Goal: Answer question/provide support: Ask a question

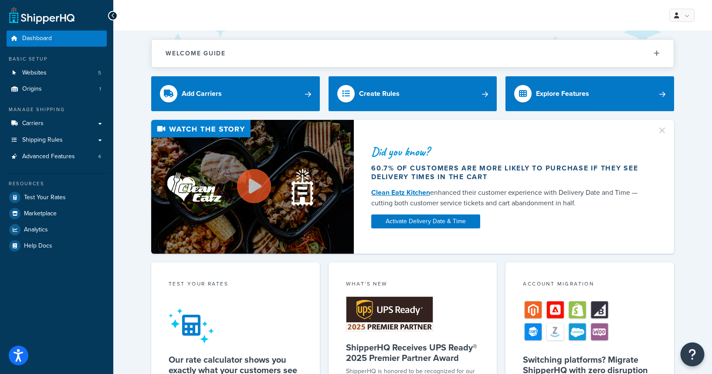
click at [702, 355] on button "Open Resource Center" at bounding box center [693, 355] width 24 height 24
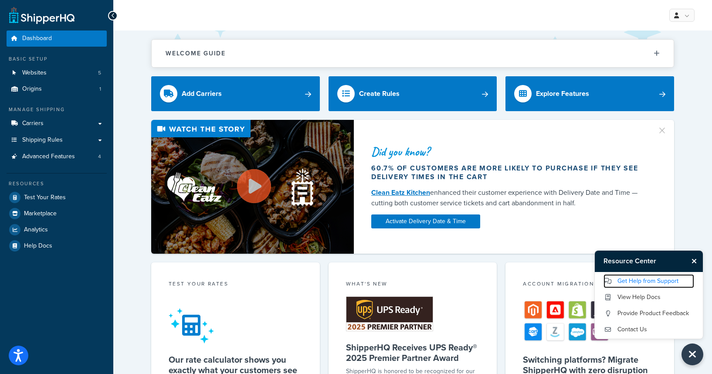
click at [638, 282] on link "Get Help from Support" at bounding box center [649, 281] width 91 height 14
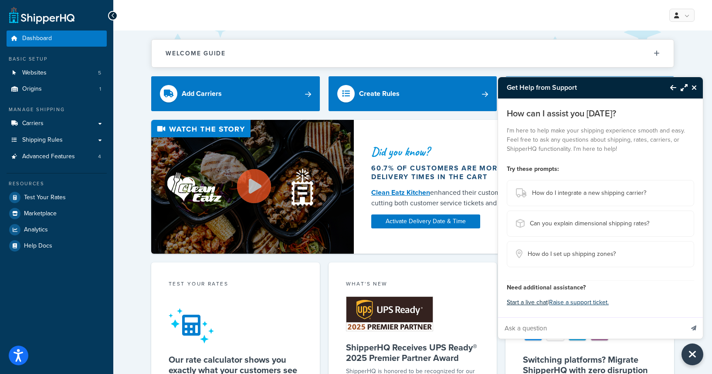
click at [534, 302] on button "Start a live chat" at bounding box center [527, 302] width 41 height 12
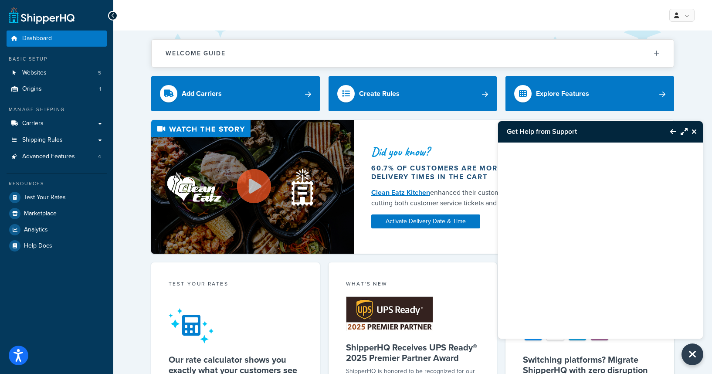
click at [694, 133] on icon "Close Resource Center" at bounding box center [694, 131] width 5 height 7
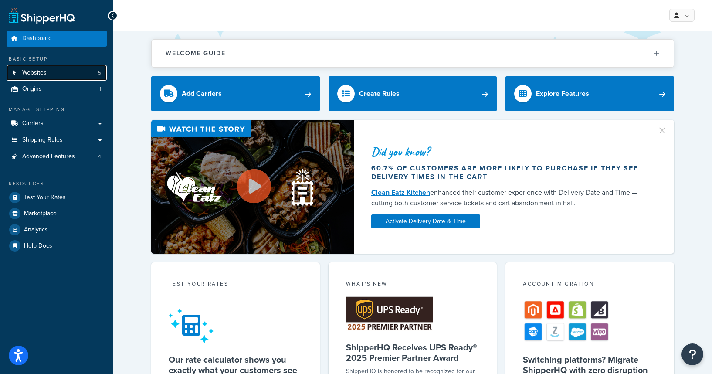
click at [52, 70] on link "Websites 5" at bounding box center [57, 73] width 100 height 16
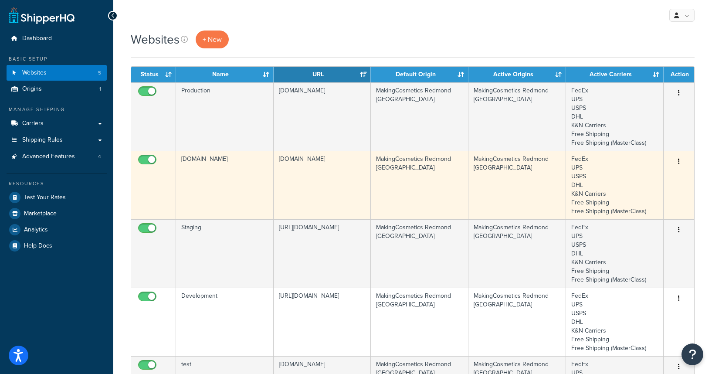
click at [214, 169] on td "[DOMAIN_NAME]" at bounding box center [225, 185] width 98 height 68
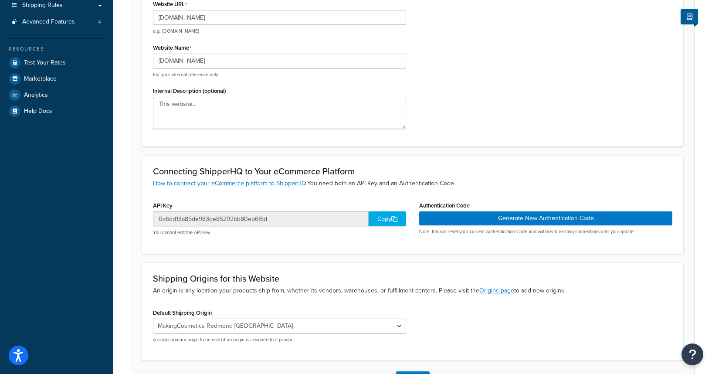
scroll to position [161, 0]
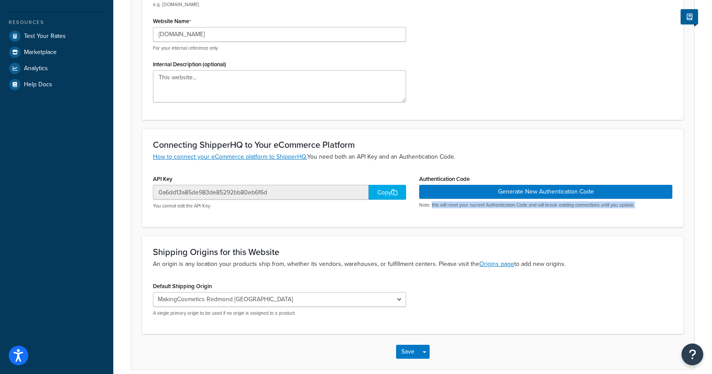
drag, startPoint x: 646, startPoint y: 205, endPoint x: 431, endPoint y: 206, distance: 214.5
click at [431, 206] on p "Note: this will reset your current Authentication Code and will break existing …" at bounding box center [545, 205] width 253 height 7
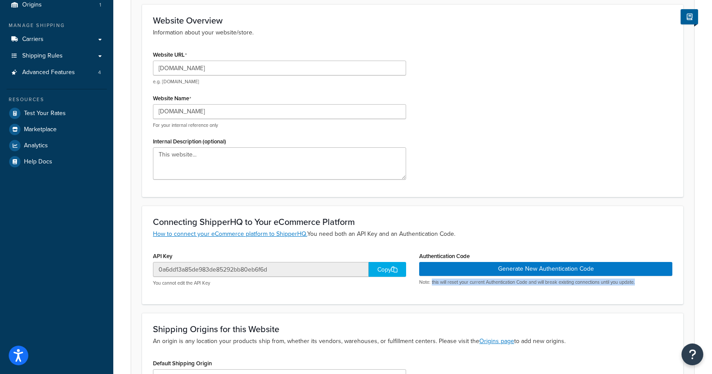
scroll to position [20, 0]
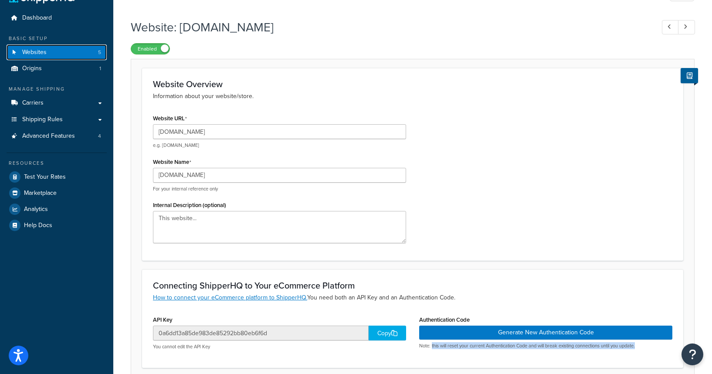
click at [56, 55] on link "Websites 5" at bounding box center [57, 52] width 100 height 16
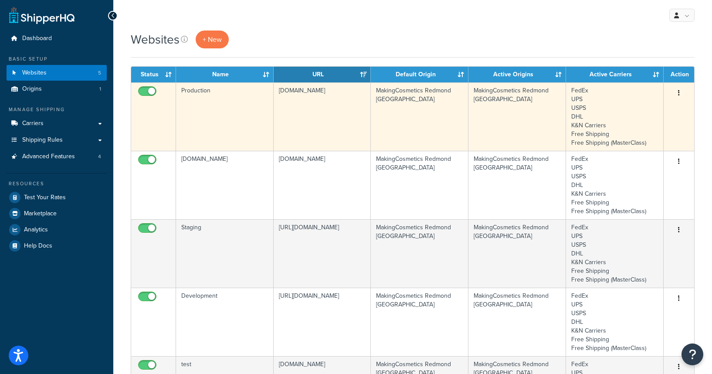
click at [231, 123] on td "Production" at bounding box center [225, 116] width 98 height 68
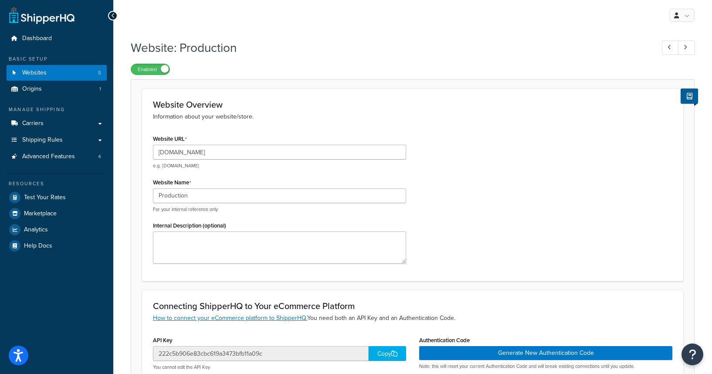
scroll to position [17, 0]
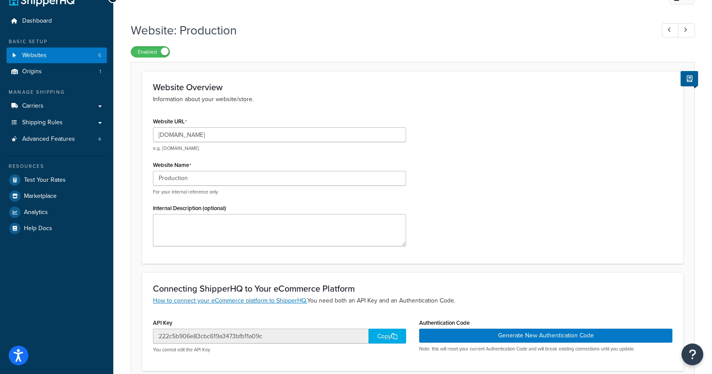
click at [77, 264] on div "Dashboard Basic Setup Websites 5 Origins 1 Manage Shipping Carriers Carriers Al…" at bounding box center [56, 270] width 113 height 575
click at [65, 141] on span "Advanced Features" at bounding box center [48, 139] width 53 height 7
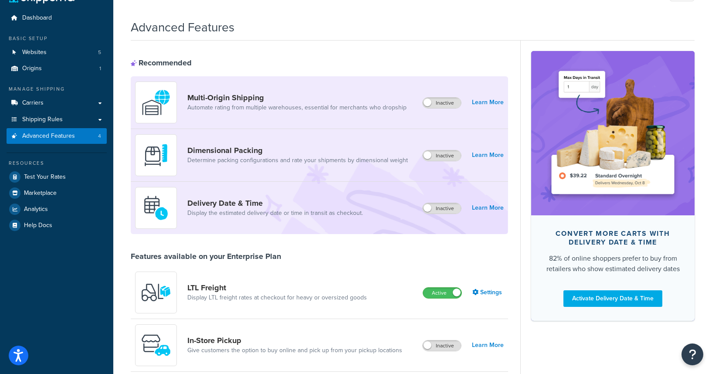
scroll to position [60, 0]
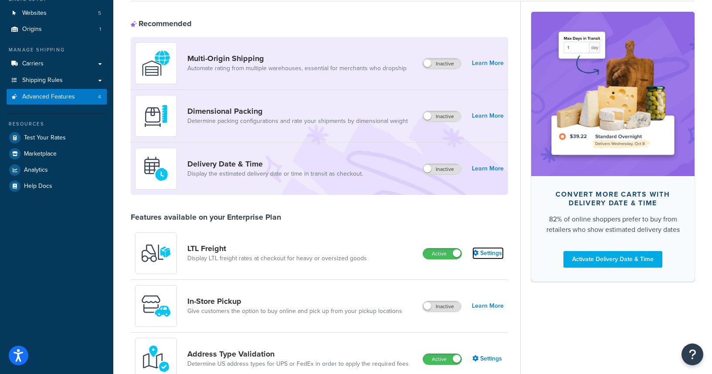
click at [503, 251] on link "Settings" at bounding box center [487, 253] width 31 height 12
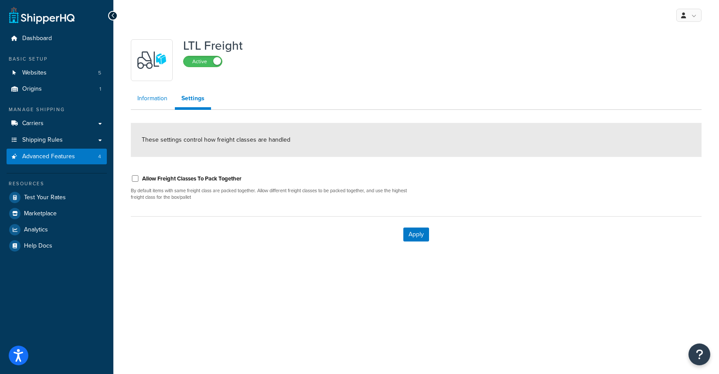
click at [160, 103] on link "Information" at bounding box center [152, 98] width 43 height 17
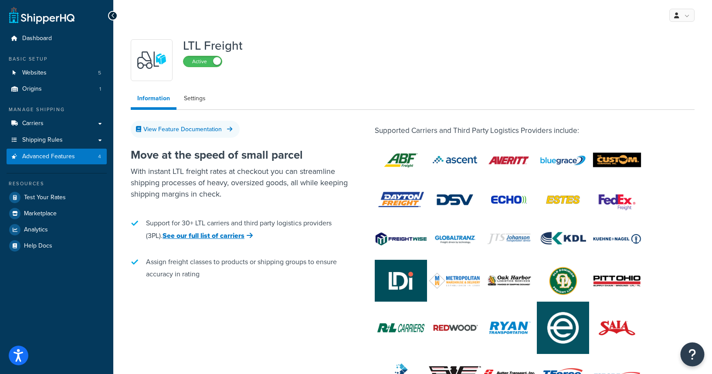
click at [699, 360] on button "Open Resource Center" at bounding box center [693, 355] width 24 height 24
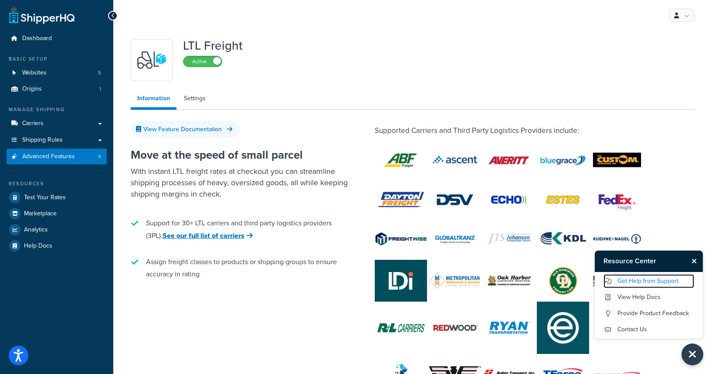
click at [638, 283] on link "Get Help from Support" at bounding box center [649, 281] width 91 height 14
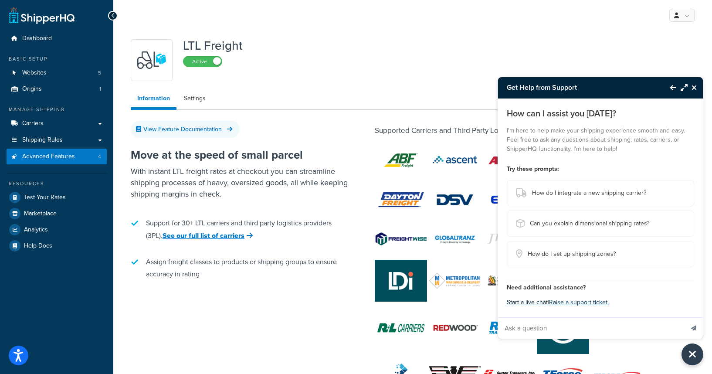
click at [533, 299] on button "Start a live chat" at bounding box center [527, 302] width 41 height 12
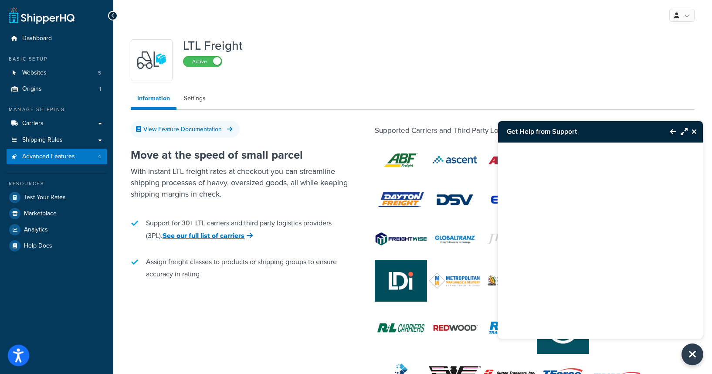
click at [25, 351] on button "Open accessiBe: accessibility options, statement and help" at bounding box center [19, 356] width 22 height 22
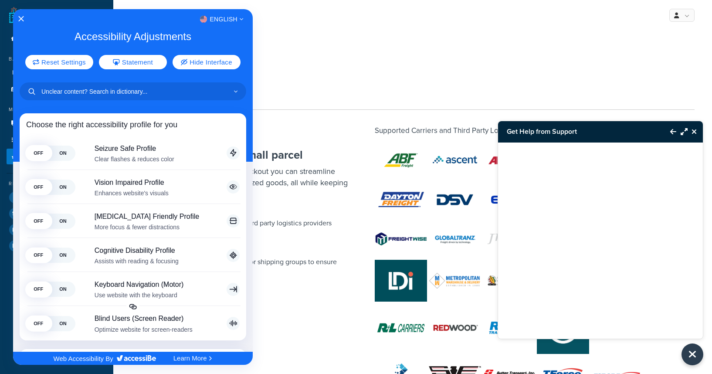
click at [24, 23] on div "English" at bounding box center [133, 19] width 240 height 11
click at [22, 19] on icon "Close Accessibility Interface" at bounding box center [21, 19] width 6 height 6
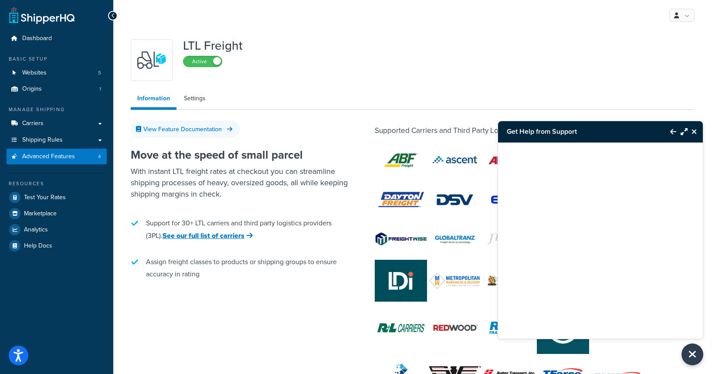
click at [695, 130] on icon "Close Resource Center" at bounding box center [694, 131] width 5 height 7
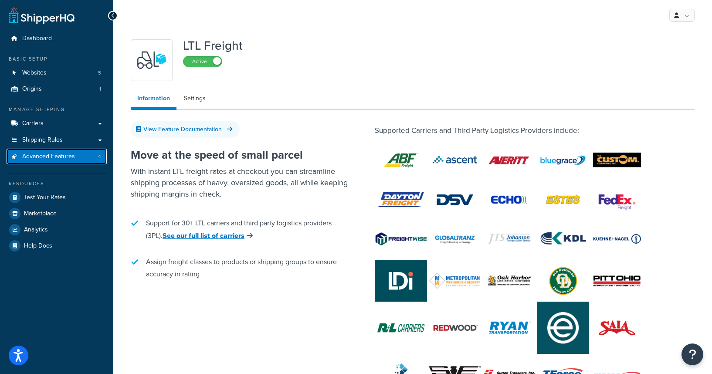
click at [48, 159] on span "Advanced Features" at bounding box center [48, 156] width 53 height 7
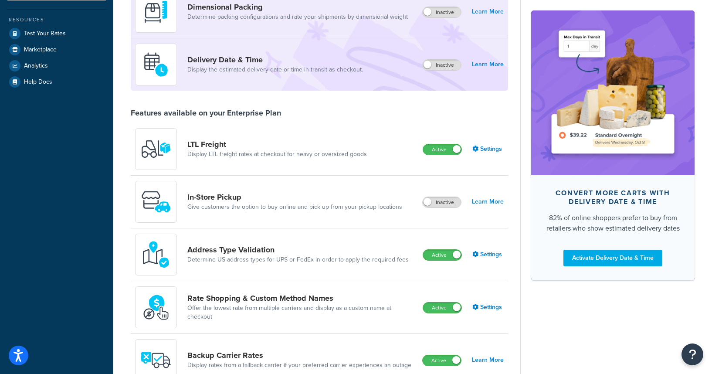
scroll to position [272, 0]
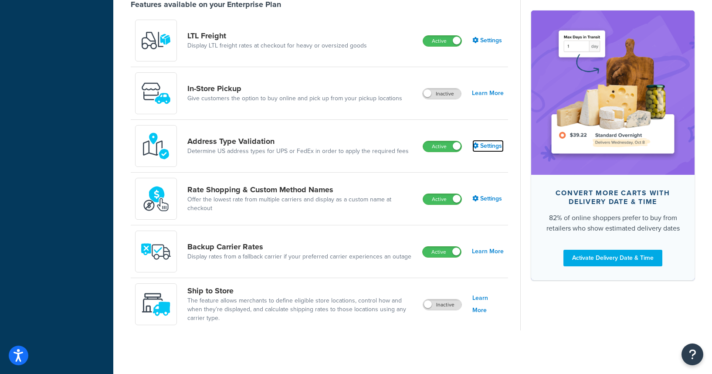
click at [486, 149] on link "Settings" at bounding box center [487, 146] width 31 height 12
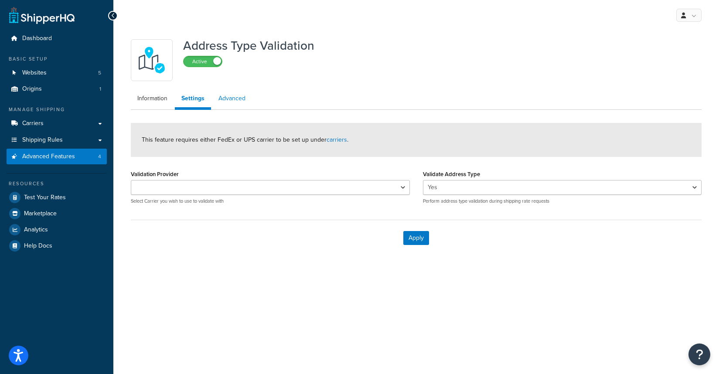
click at [218, 92] on link "Advanced" at bounding box center [232, 98] width 40 height 17
click at [162, 102] on link "Information" at bounding box center [152, 98] width 43 height 17
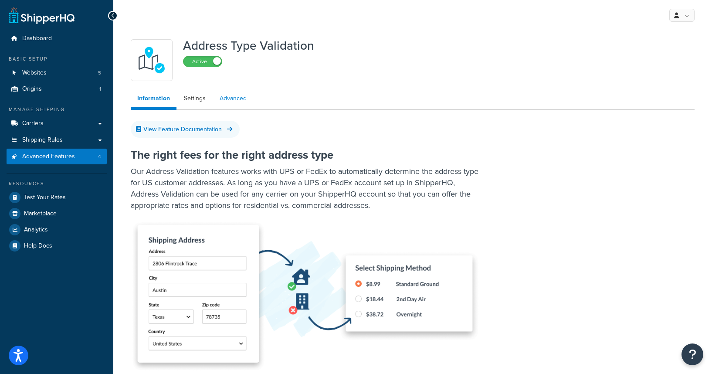
click at [236, 99] on link "Advanced" at bounding box center [233, 98] width 40 height 17
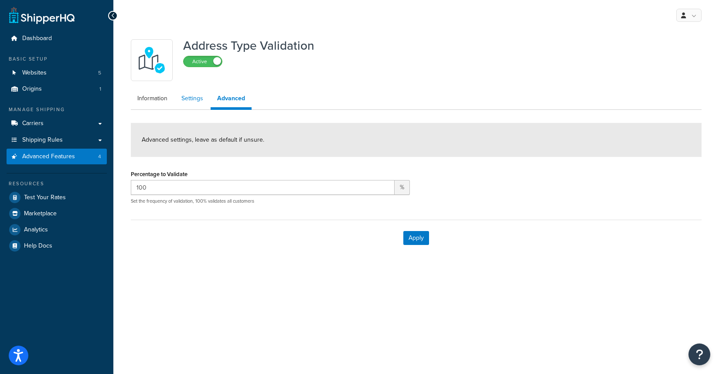
click at [190, 99] on link "Settings" at bounding box center [192, 98] width 35 height 17
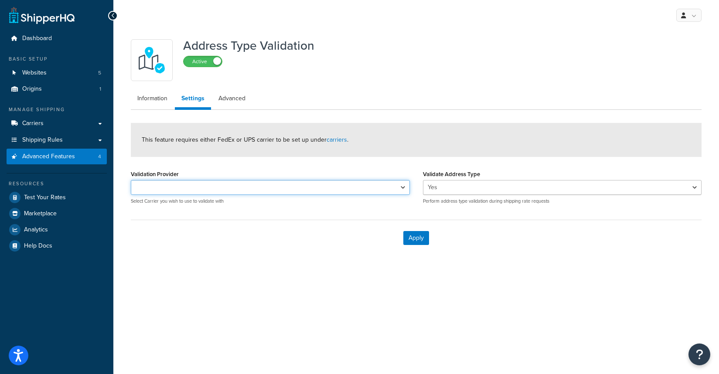
click at [320, 190] on select "FedEx UPS" at bounding box center [270, 187] width 279 height 15
click at [46, 86] on link "Origins 1" at bounding box center [57, 89] width 100 height 16
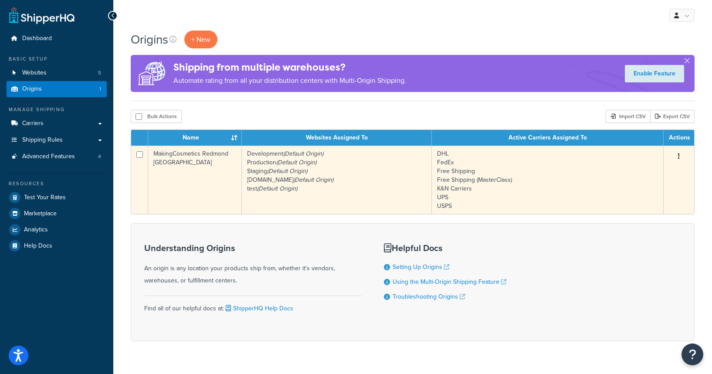
click at [283, 176] on td "Development (Default Origin) Production (Default Origin) Staging (Default Origi…" at bounding box center [337, 180] width 190 height 68
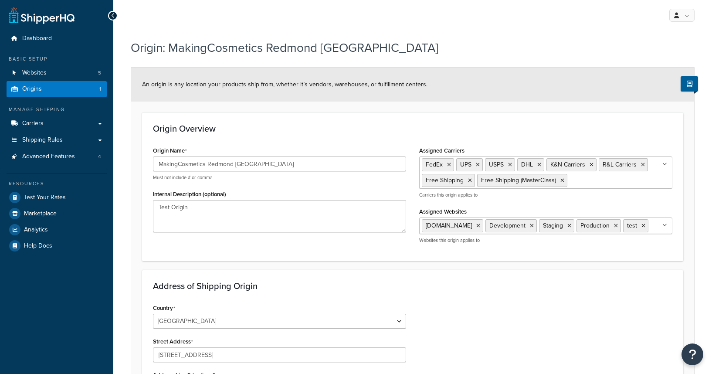
select select "47"
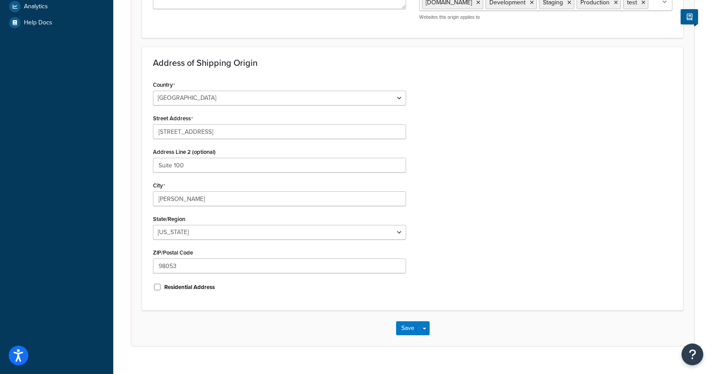
scroll to position [255, 0]
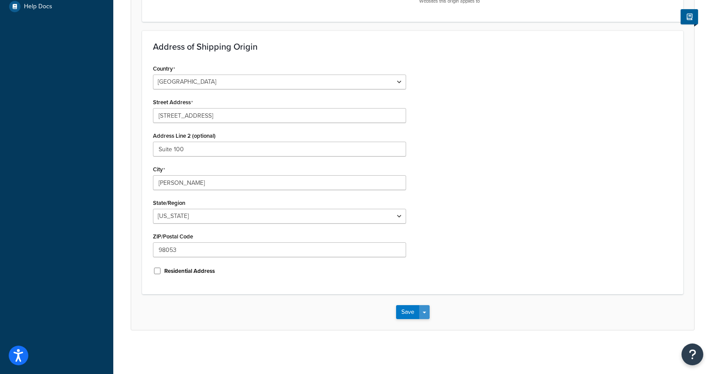
click at [425, 312] on span "button" at bounding box center [424, 313] width 3 height 2
click at [498, 243] on div "Country United States United Kingdom Afghanistan Åland Islands Albania Algeria …" at bounding box center [412, 172] width 533 height 221
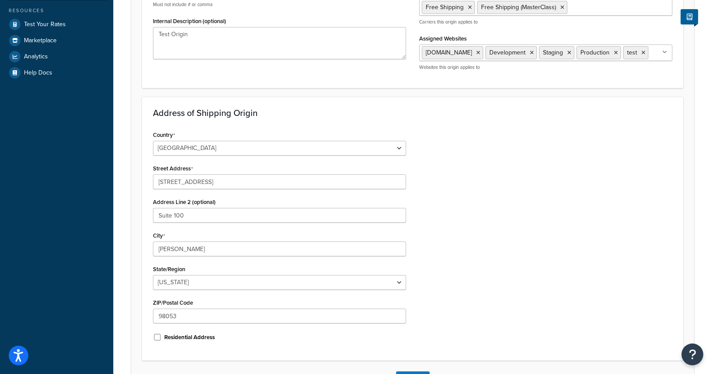
click at [498, 243] on div "Country United States United Kingdom Afghanistan Åland Islands Albania Algeria …" at bounding box center [412, 239] width 533 height 221
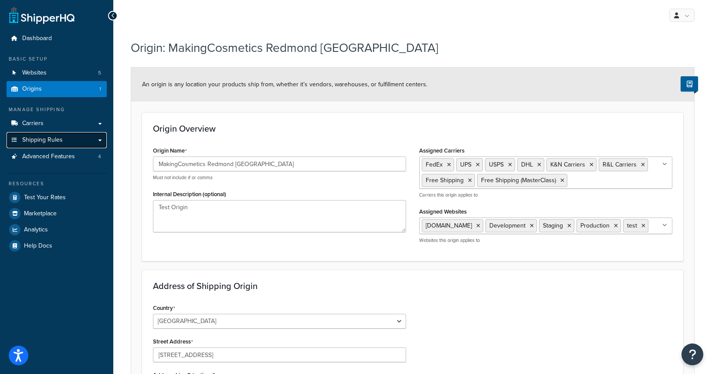
click at [43, 144] on span "Shipping Rules" at bounding box center [42, 139] width 41 height 7
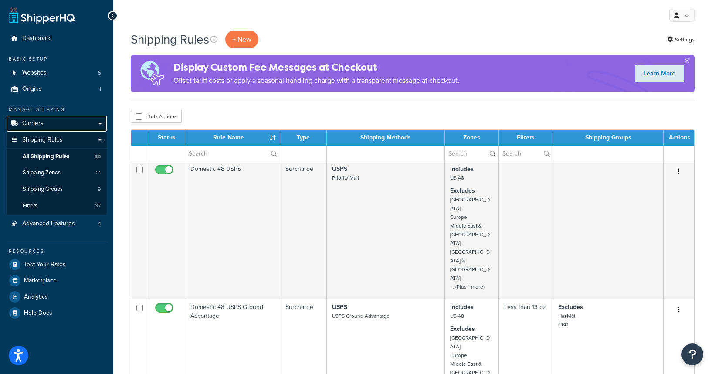
click at [55, 126] on link "Carriers" at bounding box center [57, 124] width 100 height 16
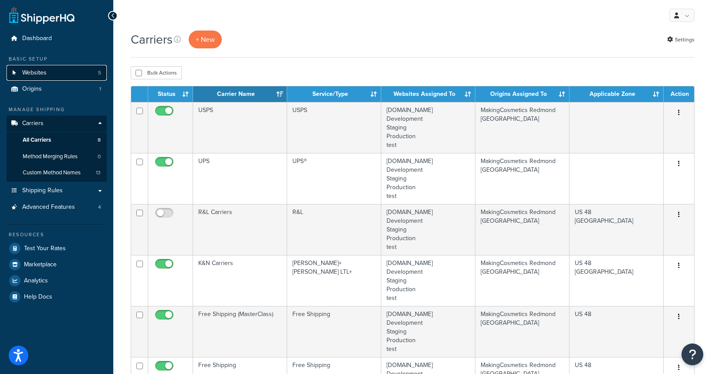
click at [51, 76] on link "Websites 5" at bounding box center [57, 73] width 100 height 16
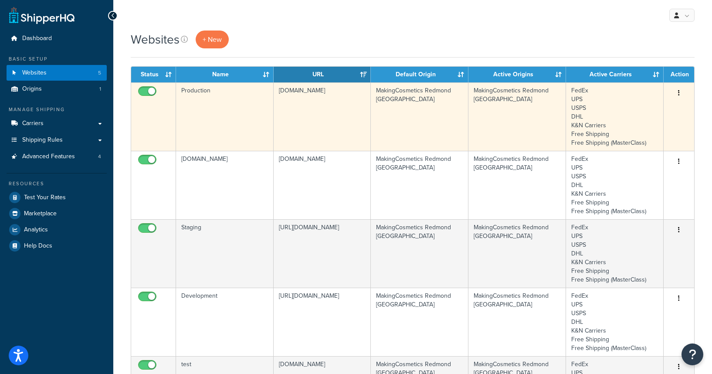
click at [680, 94] on icon "button" at bounding box center [679, 93] width 2 height 6
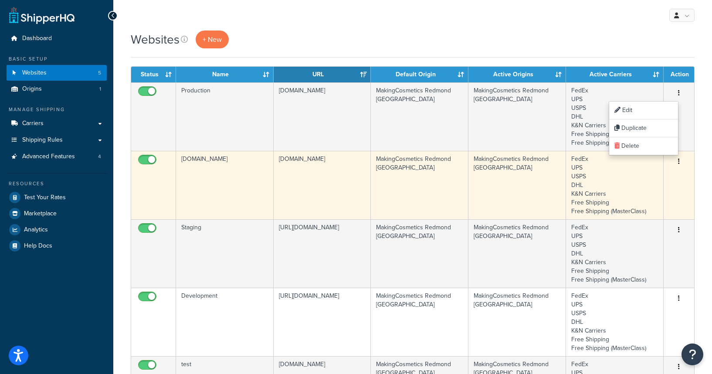
click at [241, 203] on td "[DOMAIN_NAME]" at bounding box center [225, 185] width 98 height 68
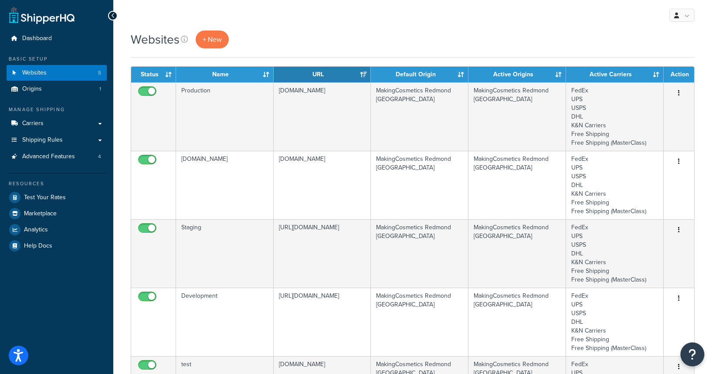
click at [692, 352] on icon "Open Resource Center" at bounding box center [693, 354] width 8 height 12
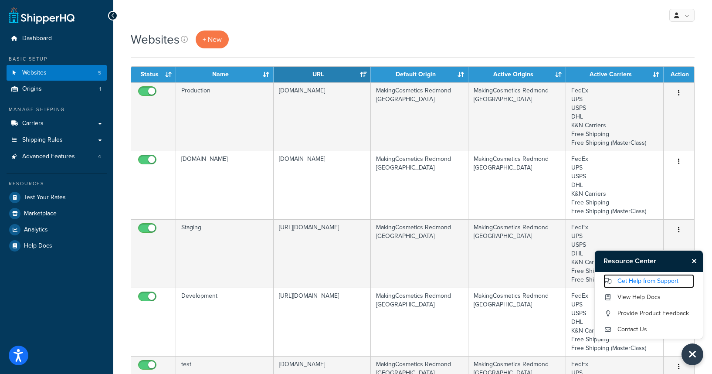
click at [659, 281] on link "Get Help from Support" at bounding box center [649, 281] width 91 height 14
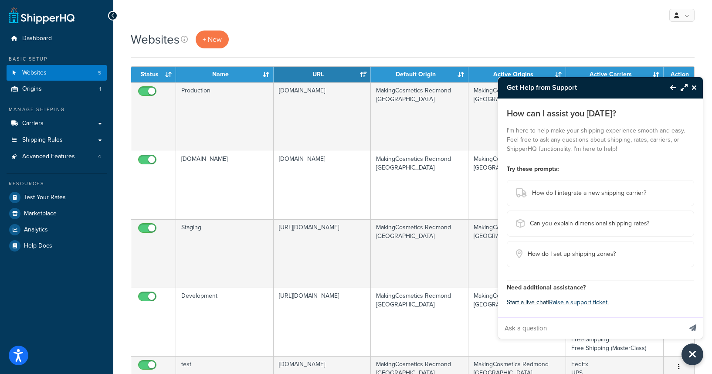
click at [547, 305] on button "Start a live chat" at bounding box center [527, 302] width 41 height 12
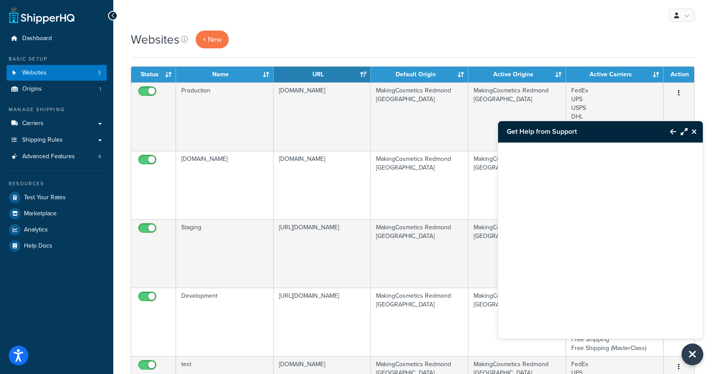
click at [683, 135] on icon "Maximize Resource Center" at bounding box center [684, 131] width 7 height 7
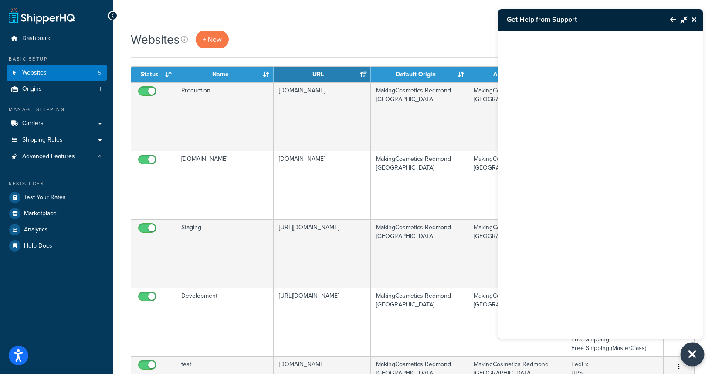
click at [700, 354] on button "Close Resource Center" at bounding box center [693, 355] width 24 height 24
